Goal: Information Seeking & Learning: Learn about a topic

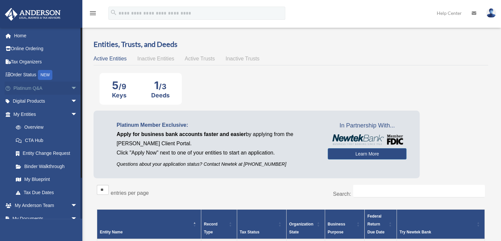
click at [62, 89] on link "Platinum Q&A arrow_drop_down" at bounding box center [46, 87] width 83 height 13
click at [45, 163] on link "Binder Walkthrough" at bounding box center [48, 166] width 78 height 13
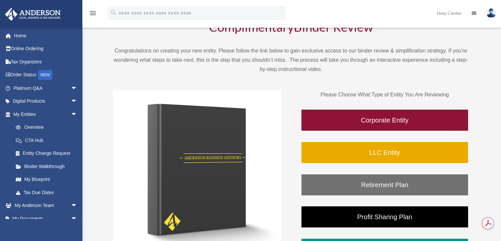
scroll to position [42, 0]
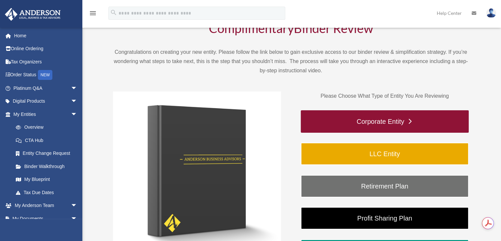
click at [372, 119] on link "Corporate Entity" at bounding box center [385, 121] width 168 height 22
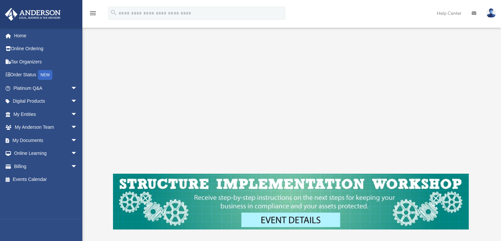
scroll to position [143, 0]
click at [71, 102] on span "arrow_drop_down" at bounding box center [77, 102] width 13 height 14
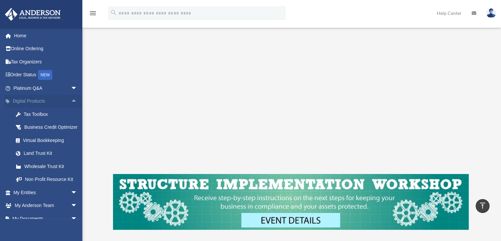
click at [71, 99] on span "arrow_drop_up" at bounding box center [77, 102] width 13 height 14
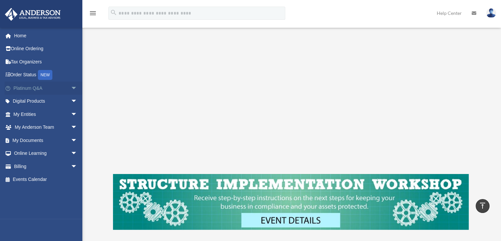
click at [71, 87] on span "arrow_drop_down" at bounding box center [77, 88] width 13 height 14
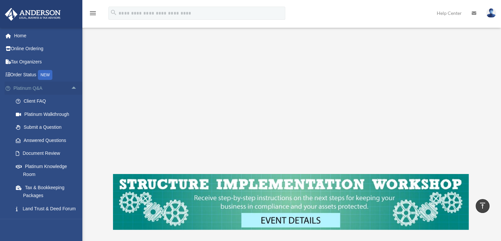
click at [71, 87] on span "arrow_drop_up" at bounding box center [77, 88] width 13 height 14
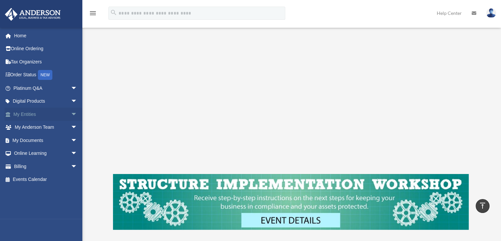
click at [71, 114] on span "arrow_drop_down" at bounding box center [77, 114] width 13 height 14
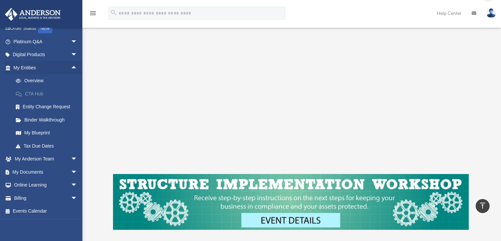
scroll to position [0, 0]
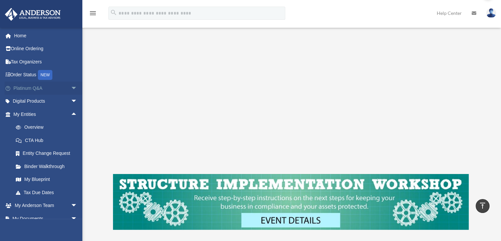
click at [71, 85] on span "arrow_drop_down" at bounding box center [77, 88] width 13 height 14
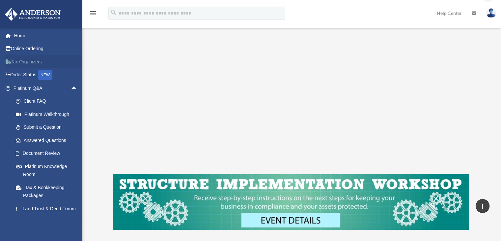
click at [33, 62] on link "Tax Organizers" at bounding box center [46, 61] width 83 height 13
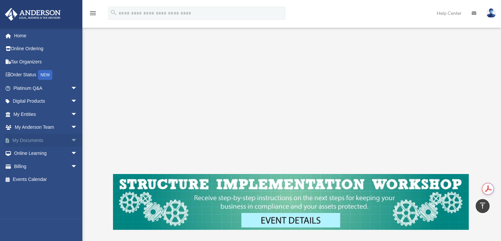
click at [71, 136] on span "arrow_drop_down" at bounding box center [77, 140] width 13 height 14
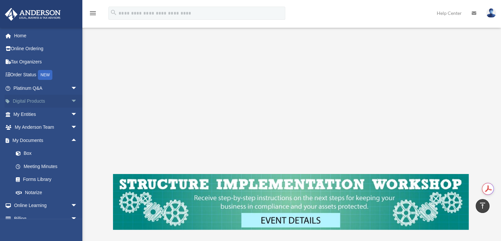
click at [71, 102] on span "arrow_drop_down" at bounding box center [77, 102] width 13 height 14
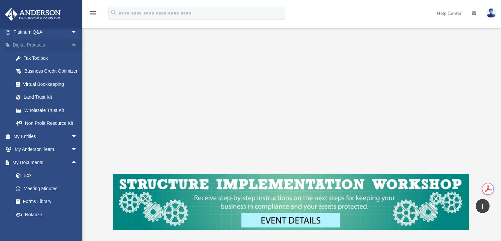
scroll to position [58, 0]
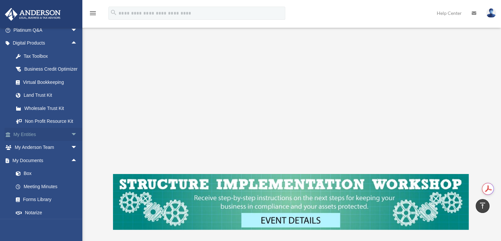
click at [71, 140] on span "arrow_drop_down" at bounding box center [77, 135] width 13 height 14
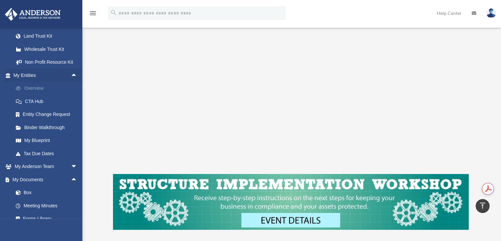
scroll to position [117, 0]
click at [71, 170] on span "arrow_drop_down" at bounding box center [77, 167] width 13 height 14
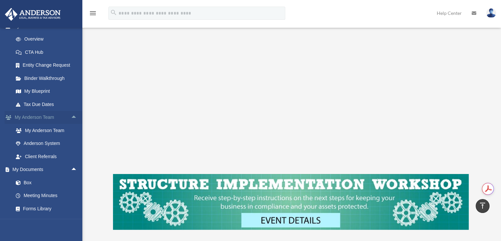
scroll to position [171, 0]
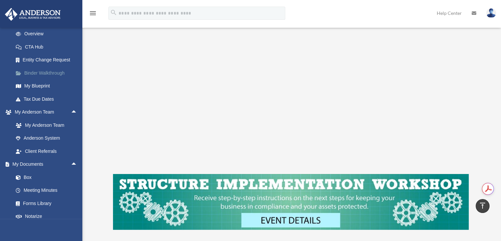
click at [51, 79] on link "Binder Walkthrough" at bounding box center [48, 72] width 78 height 13
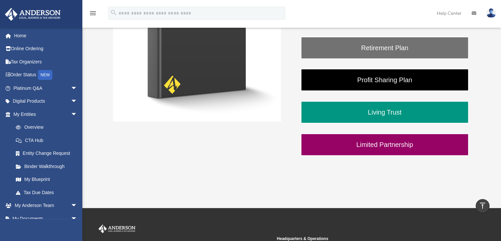
scroll to position [195, 0]
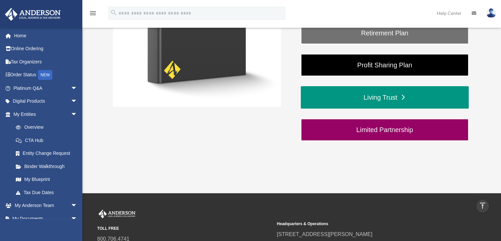
click at [375, 96] on link "Living Trust" at bounding box center [385, 97] width 168 height 22
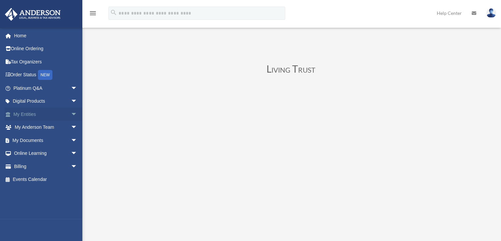
click at [71, 115] on span "arrow_drop_down" at bounding box center [77, 114] width 13 height 14
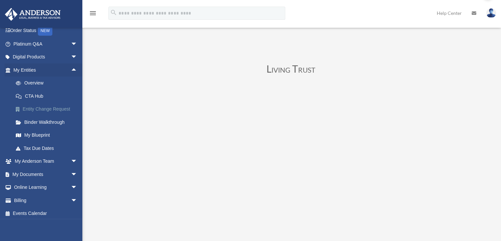
scroll to position [46, 0]
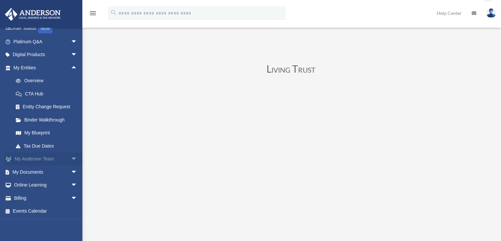
click at [71, 160] on span "arrow_drop_down" at bounding box center [77, 159] width 13 height 14
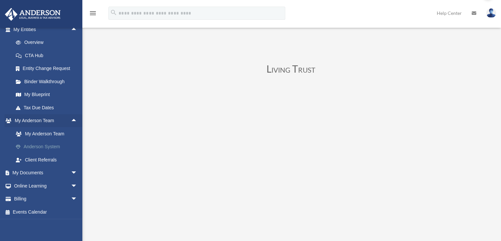
scroll to position [86, 0]
click at [71, 173] on span "arrow_drop_down" at bounding box center [77, 172] width 13 height 14
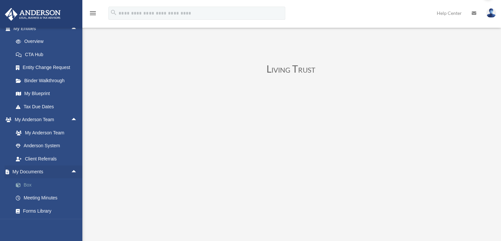
scroll to position [138, 0]
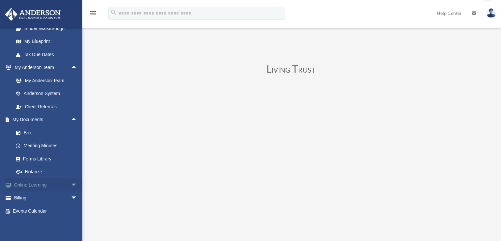
click at [71, 187] on span "arrow_drop_down" at bounding box center [77, 185] width 13 height 14
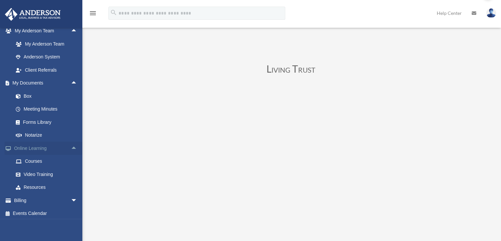
scroll to position [177, 0]
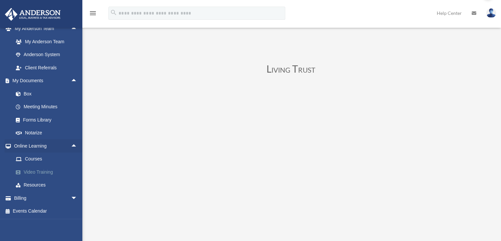
click at [51, 169] on link "Video Training" at bounding box center [48, 171] width 78 height 13
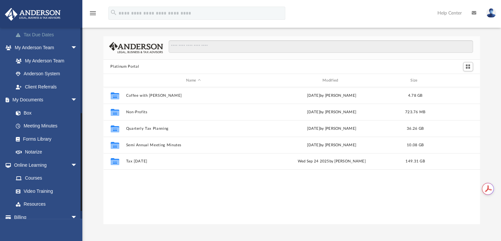
scroll to position [163, 0]
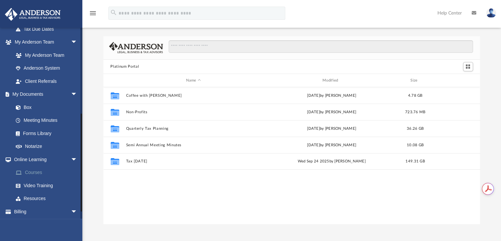
click at [37, 172] on link "Courses" at bounding box center [48, 172] width 78 height 13
